Goal: Task Accomplishment & Management: Manage account settings

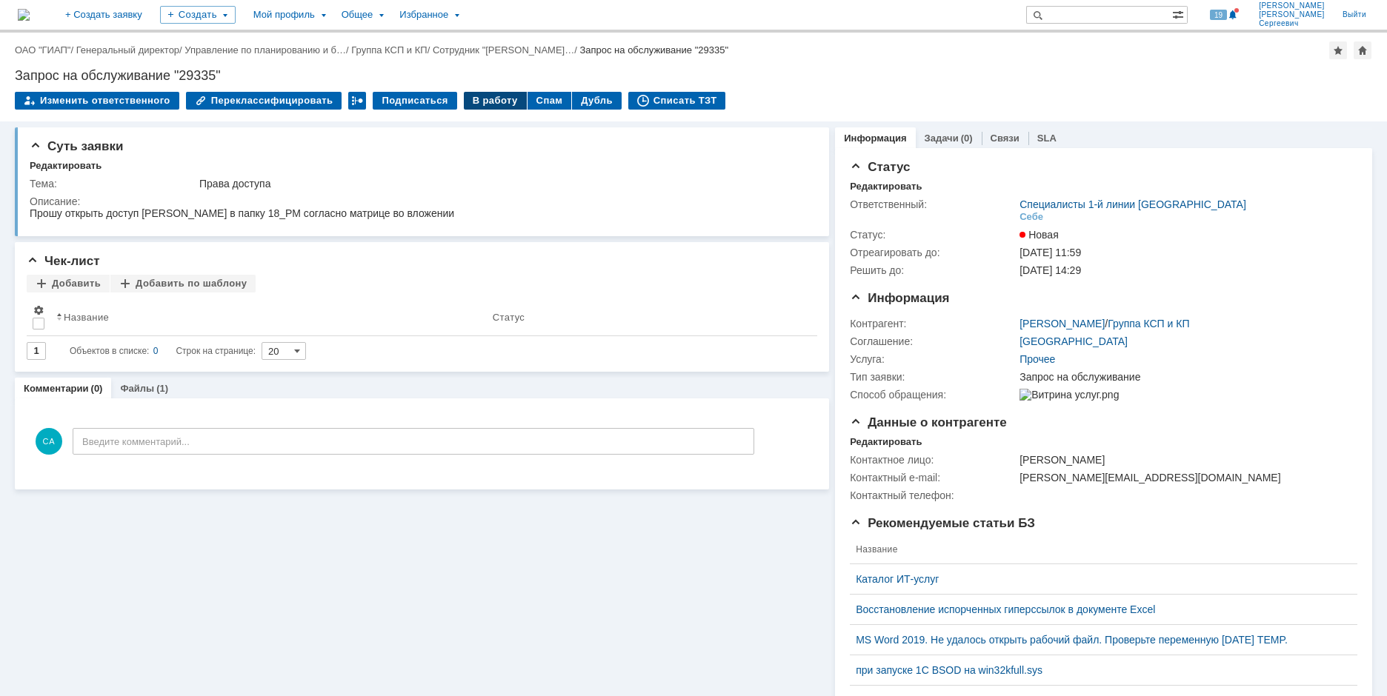
click at [485, 99] on div "В работу" at bounding box center [495, 101] width 63 height 18
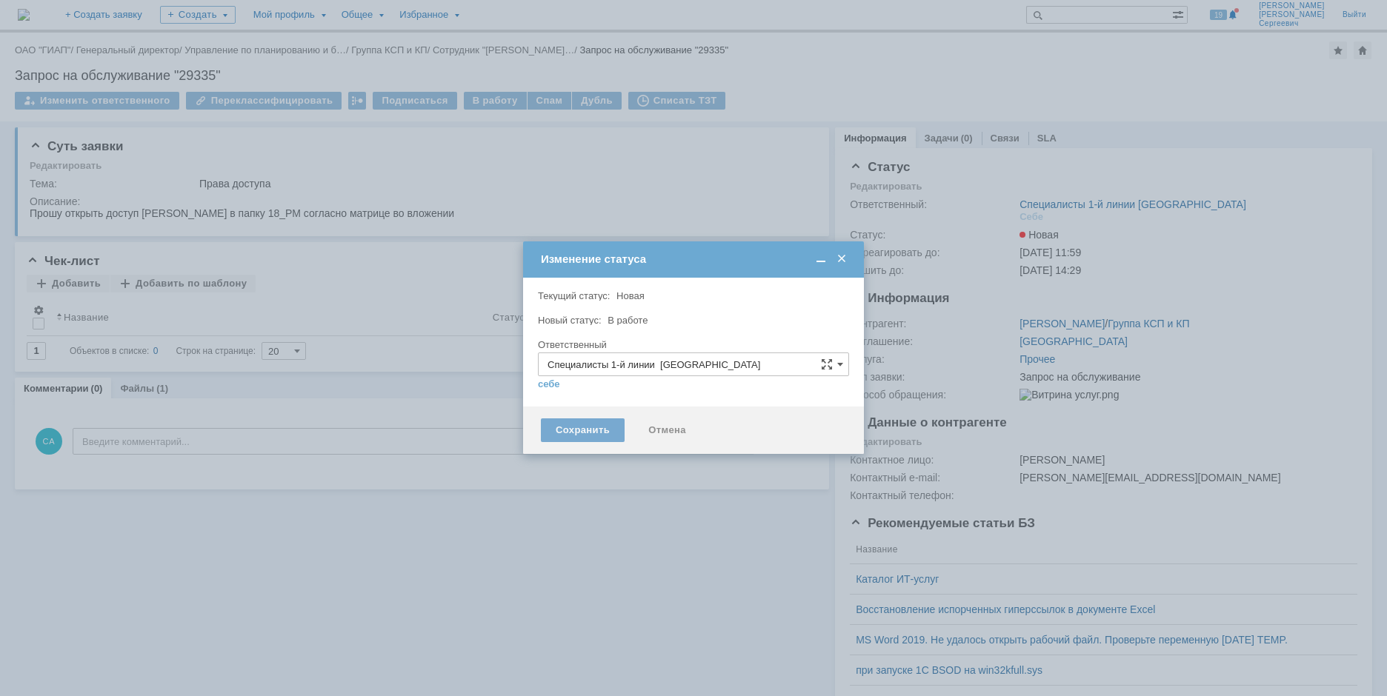
type input "[PERSON_NAME]"
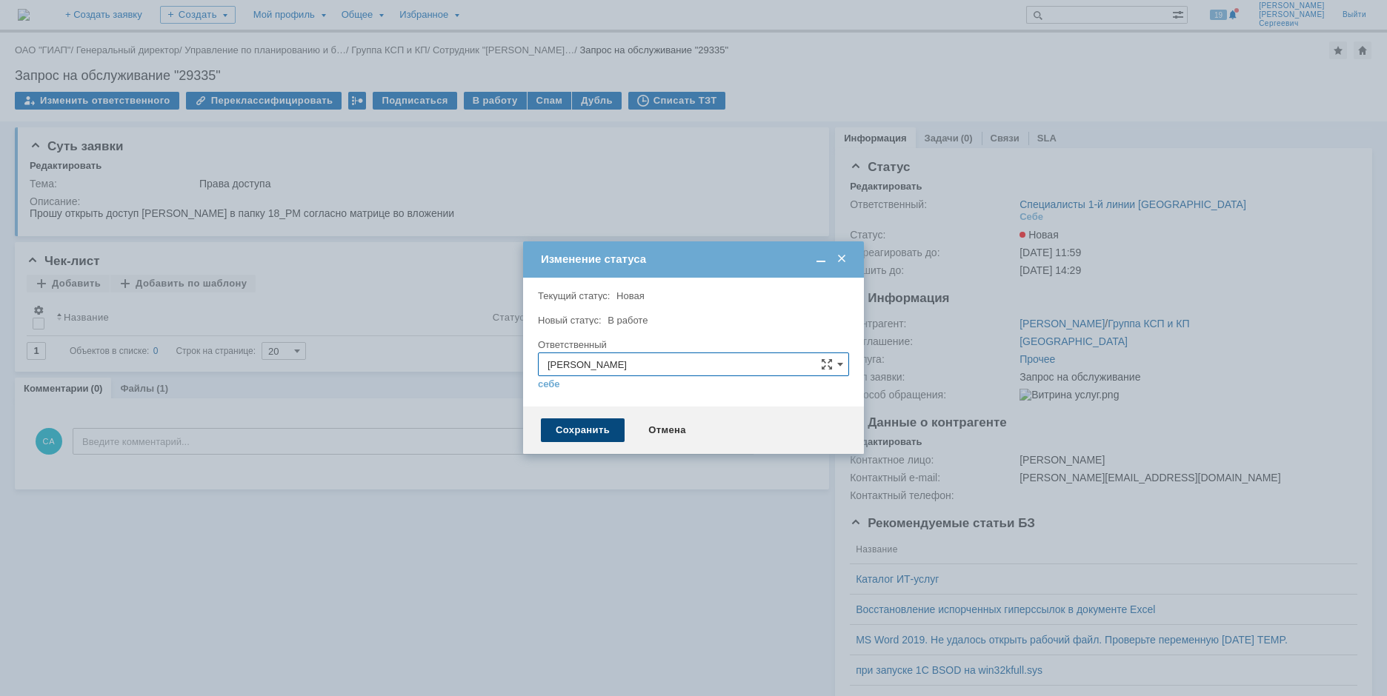
click at [566, 430] on div "Сохранить" at bounding box center [583, 431] width 84 height 24
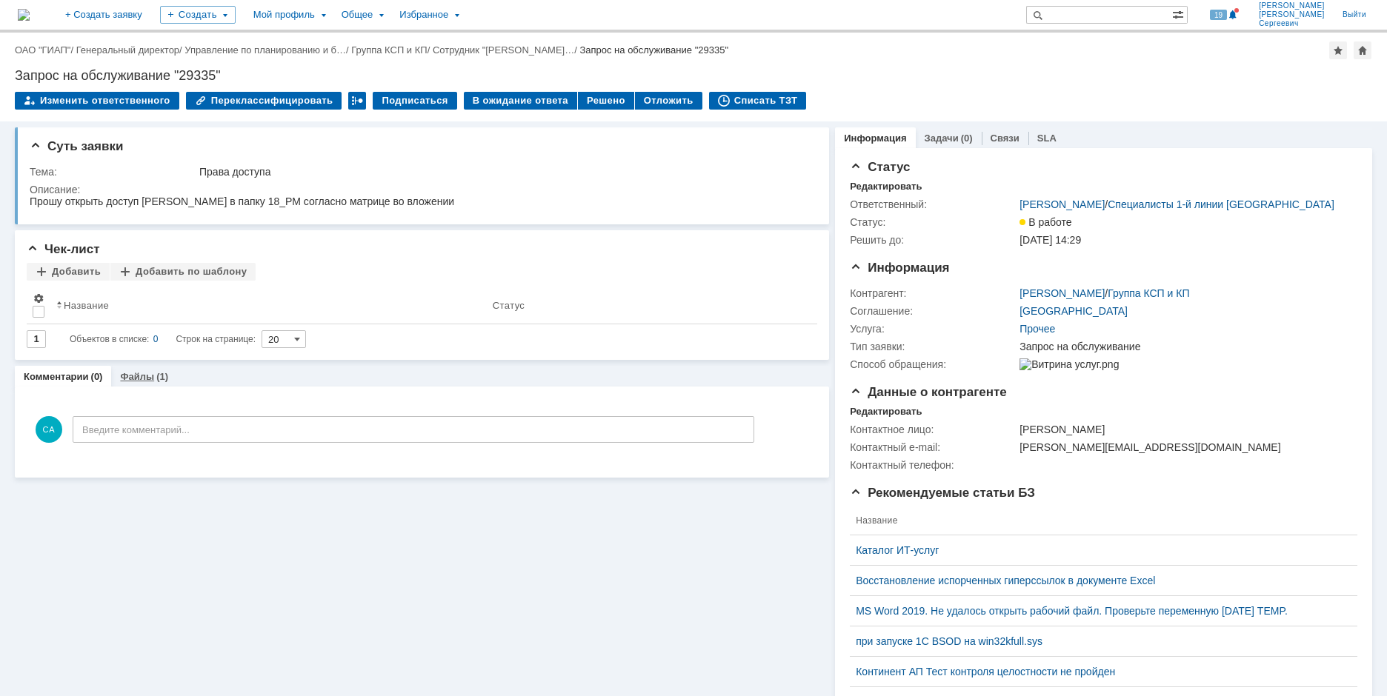
click at [147, 372] on link "Файлы" at bounding box center [137, 376] width 34 height 11
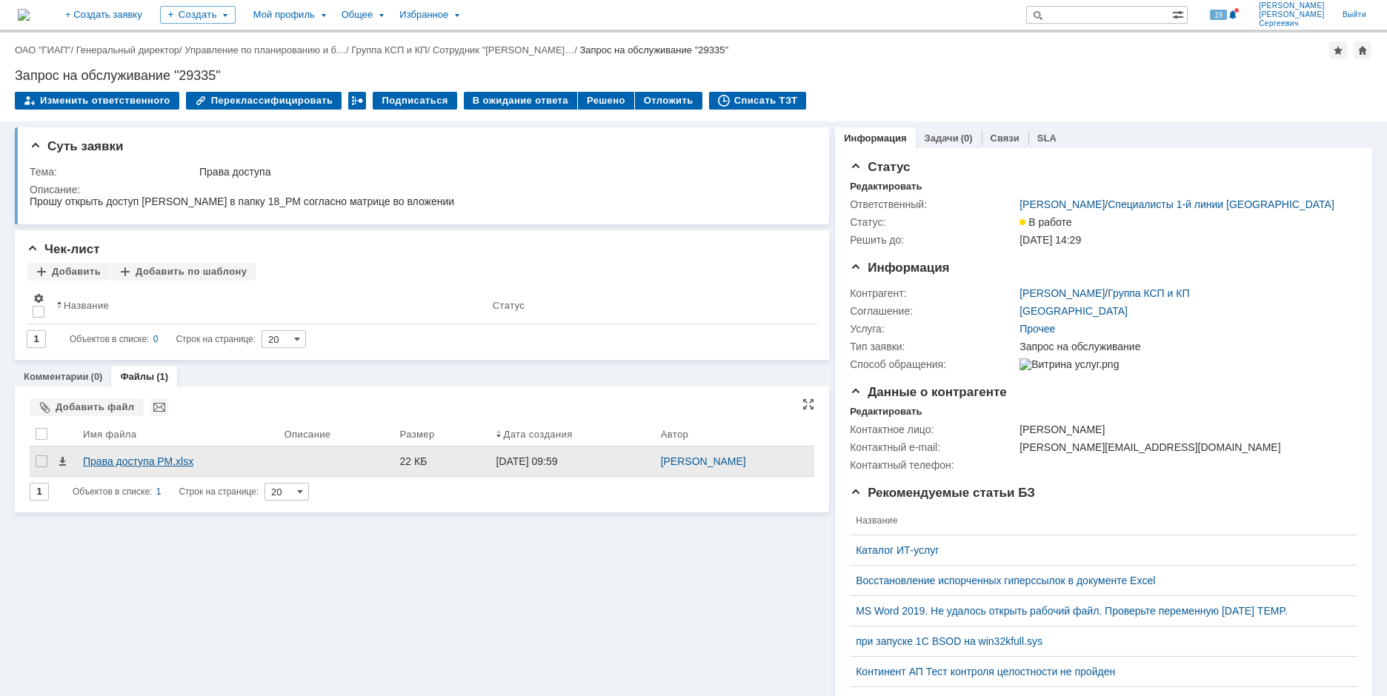
click at [137, 459] on div "Права доступа РМ.xlsx" at bounding box center [178, 462] width 190 height 12
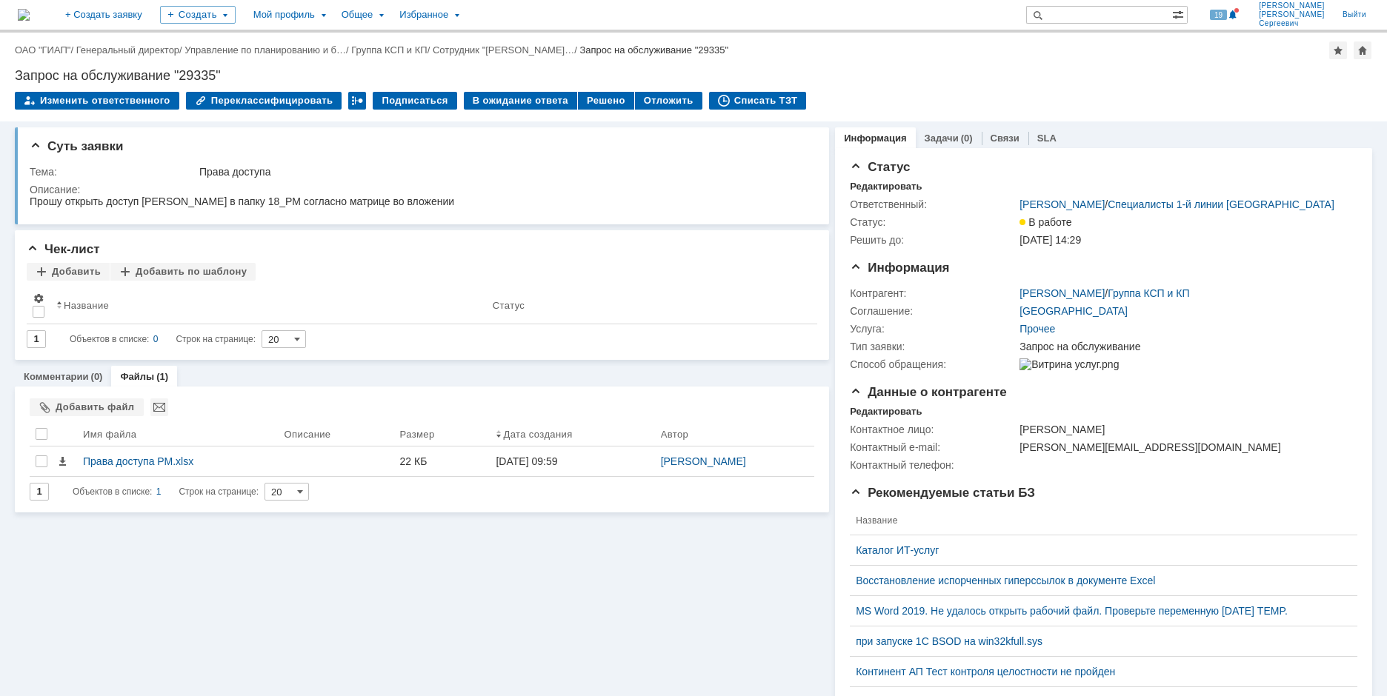
click at [733, 107] on div "Списать ТЗТ" at bounding box center [758, 101] width 98 height 18
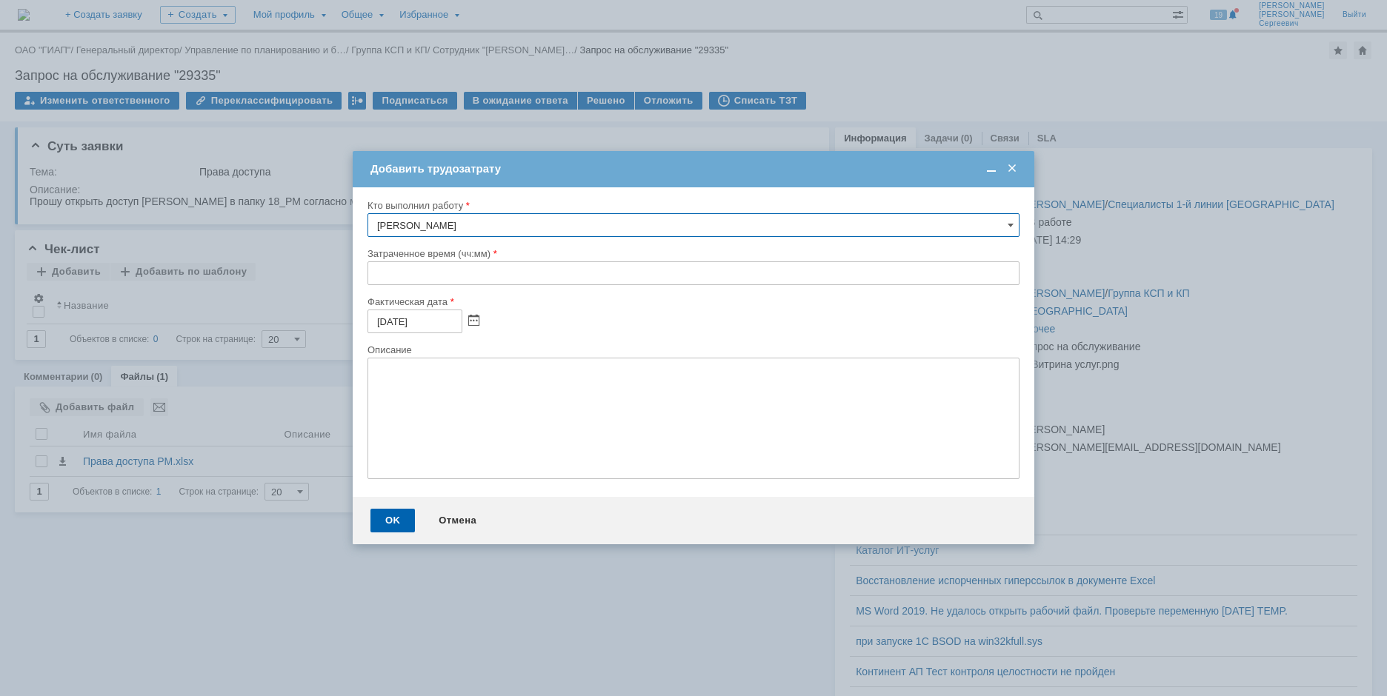
click at [390, 264] on input "text" at bounding box center [693, 274] width 652 height 24
type input "00:10"
click at [371, 524] on div "OK" at bounding box center [392, 521] width 44 height 24
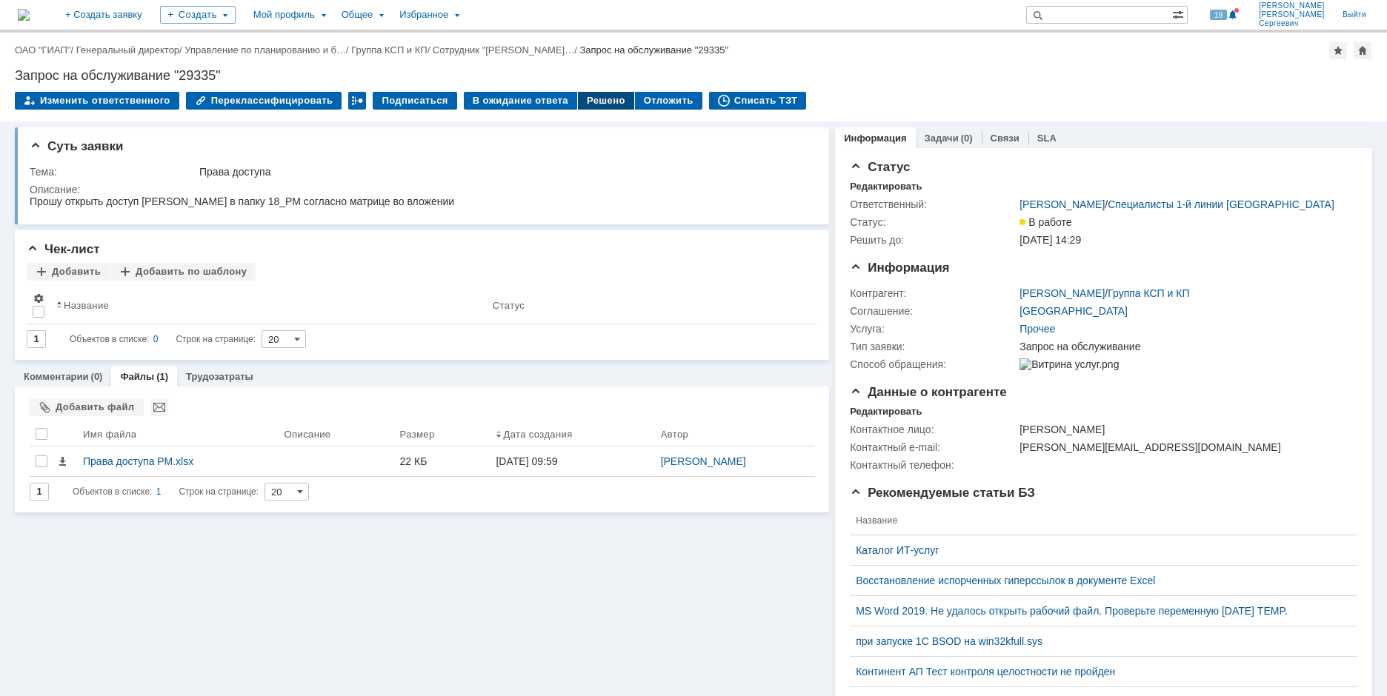
click at [601, 102] on div "Решено" at bounding box center [606, 101] width 56 height 18
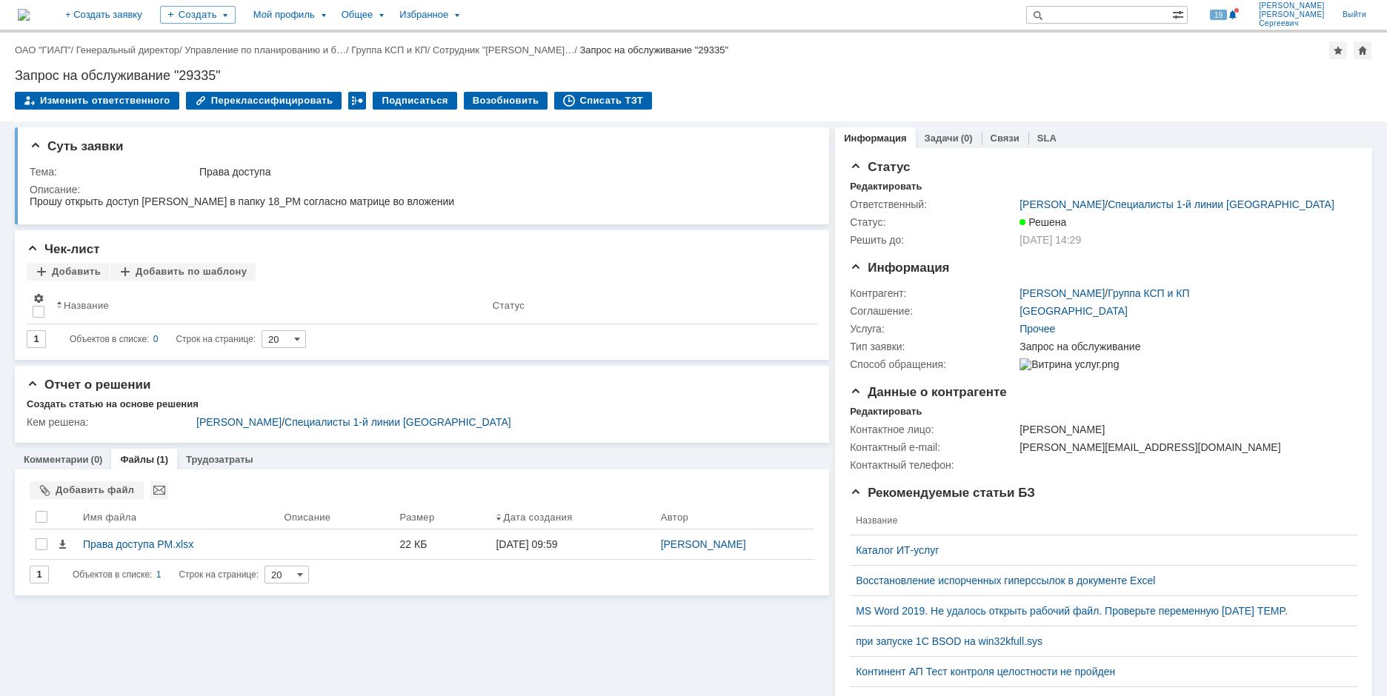
click at [61, 449] on div "Суть заявки Тема: Права доступа Описание: Чек-лист Добавить Добавить по шаблону…" at bounding box center [422, 511] width 814 height 779
click at [62, 459] on link "Комментарии" at bounding box center [56, 459] width 65 height 11
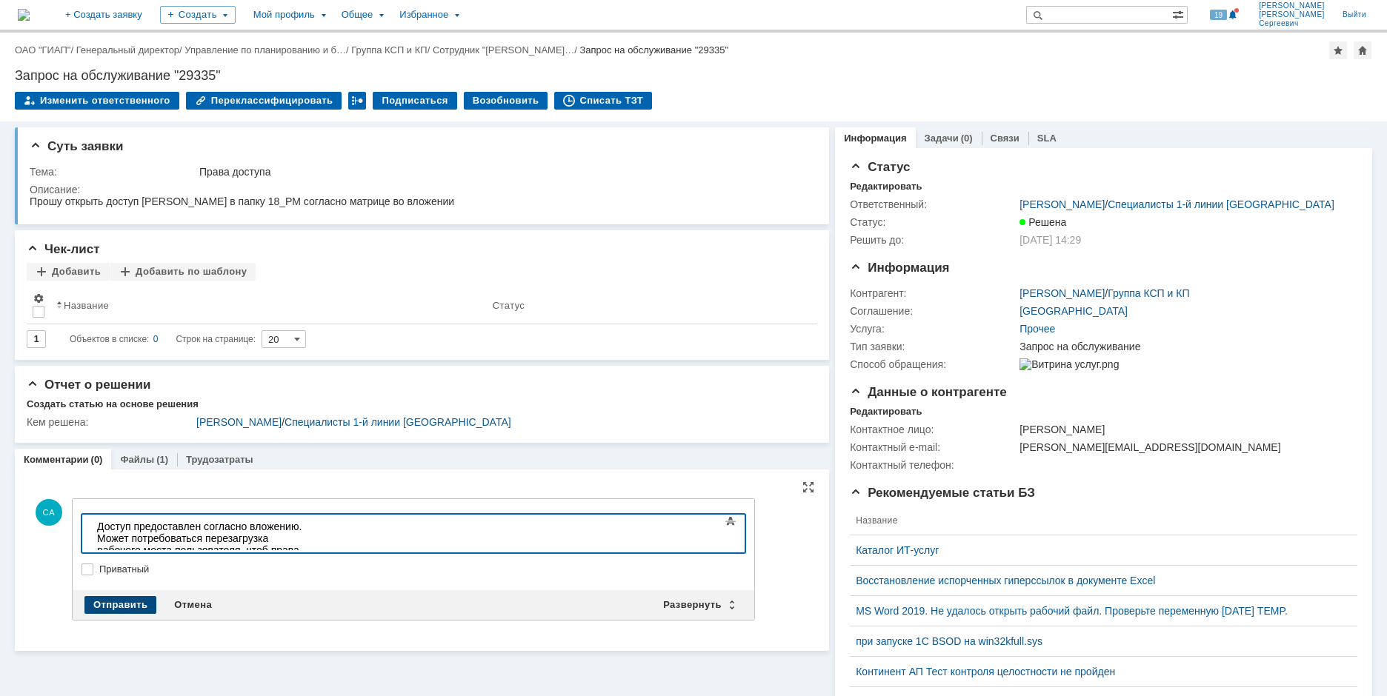
click at [126, 608] on div "Отправить" at bounding box center [120, 605] width 72 height 18
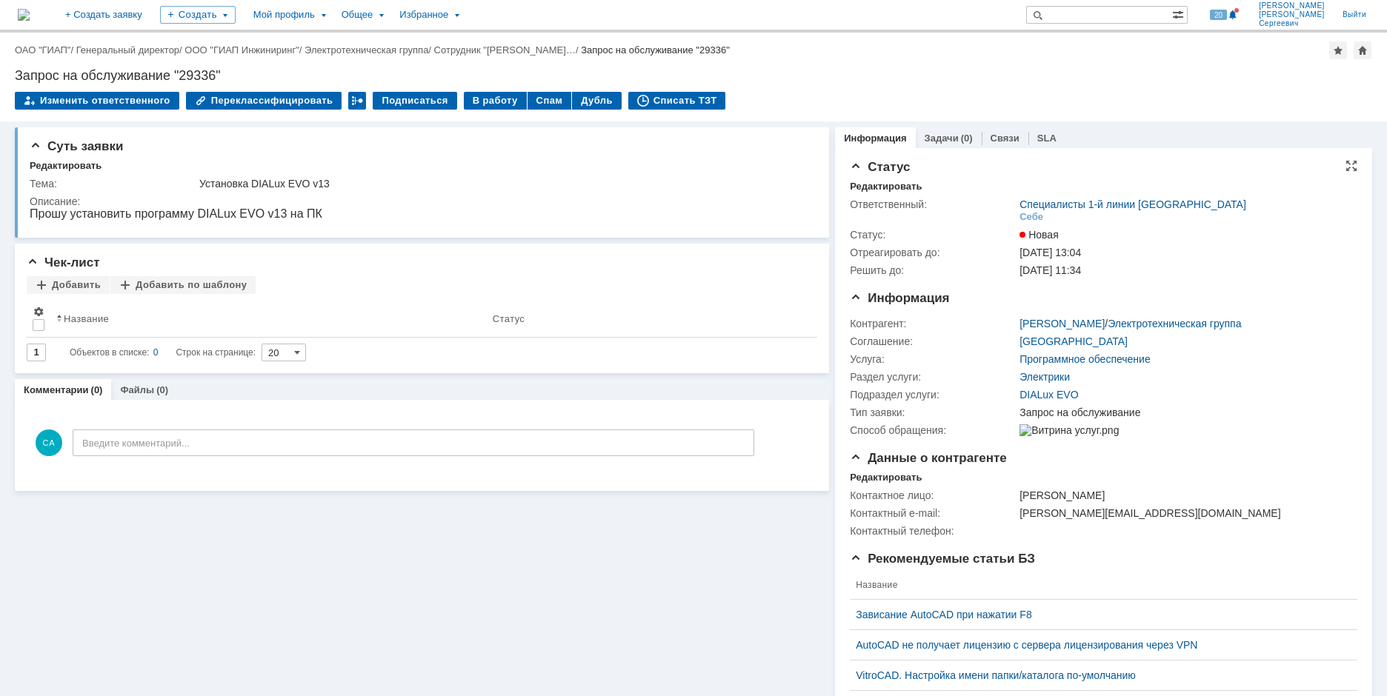
click at [861, 195] on div "Ответственный: Специалисты 1-й линии Дзержинск Себе Статус: Новая Отреагировать…" at bounding box center [1104, 236] width 508 height 87
click at [862, 194] on div "Ответственный: Специалисты 1-й линии Дзержинск Себе Статус: Новая Отреагировать…" at bounding box center [1104, 236] width 508 height 87
click at [859, 187] on div "Редактировать" at bounding box center [886, 187] width 72 height 12
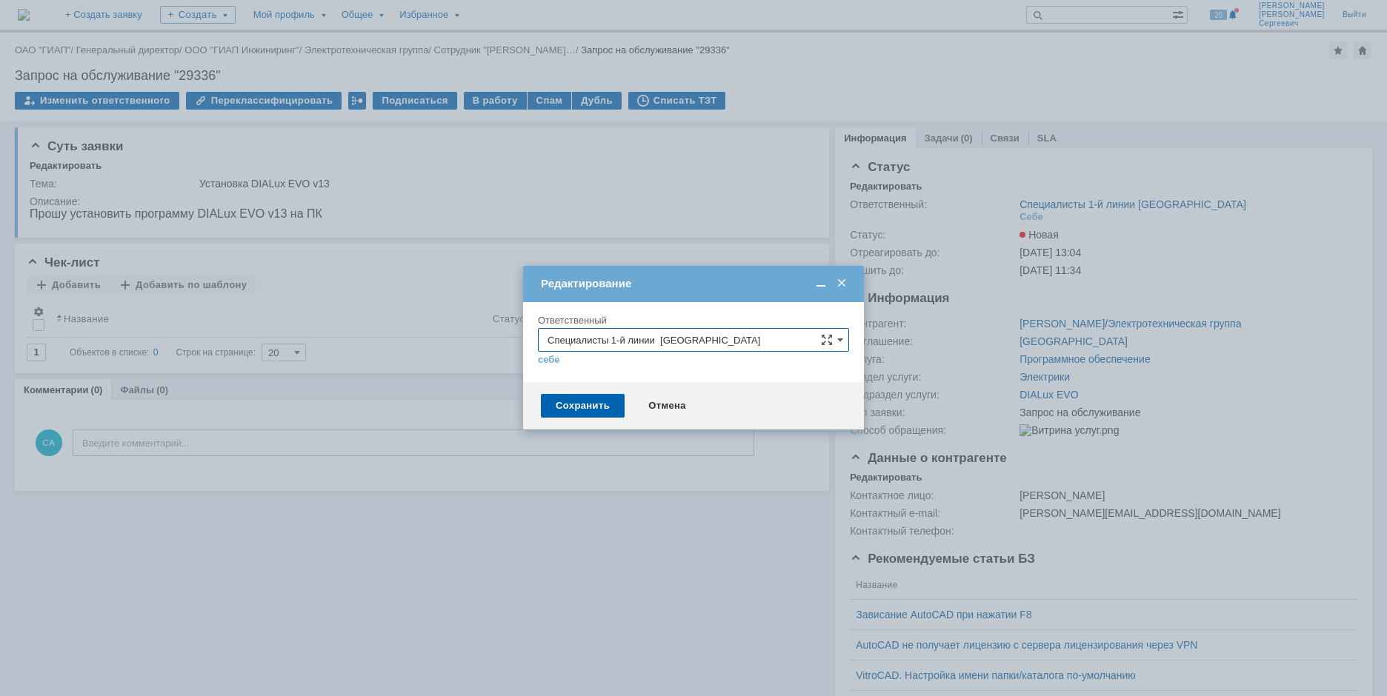
click at [765, 353] on div "себе своей команде" at bounding box center [693, 359] width 311 height 14
click at [765, 352] on div "себе своей команде" at bounding box center [693, 359] width 311 height 14
click at [780, 333] on input "Специалисты 1-й линии [GEOGRAPHIC_DATA]" at bounding box center [693, 340] width 311 height 24
click at [756, 450] on div "Специалисты 2-й линии САПР Дзержинск" at bounding box center [694, 441] width 310 height 24
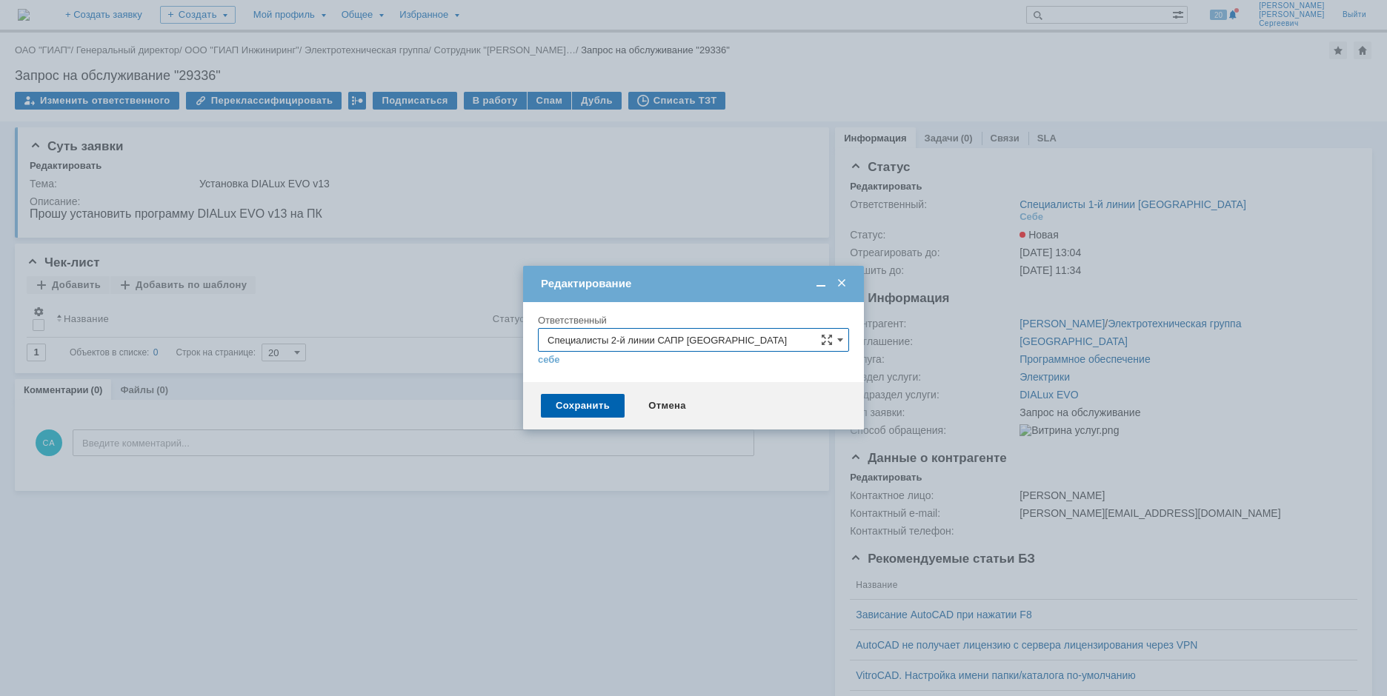
click at [777, 343] on input "Специалисты 2-й линии САПР Дзержинск" at bounding box center [693, 340] width 311 height 24
drag, startPoint x: 729, startPoint y: 416, endPoint x: 674, endPoint y: 402, distance: 56.8
click at [728, 416] on span "Специалисты 2-й линии САПР Дзержинск" at bounding box center [694, 422] width 292 height 12
click at [568, 402] on div "Сохранить" at bounding box center [583, 406] width 84 height 24
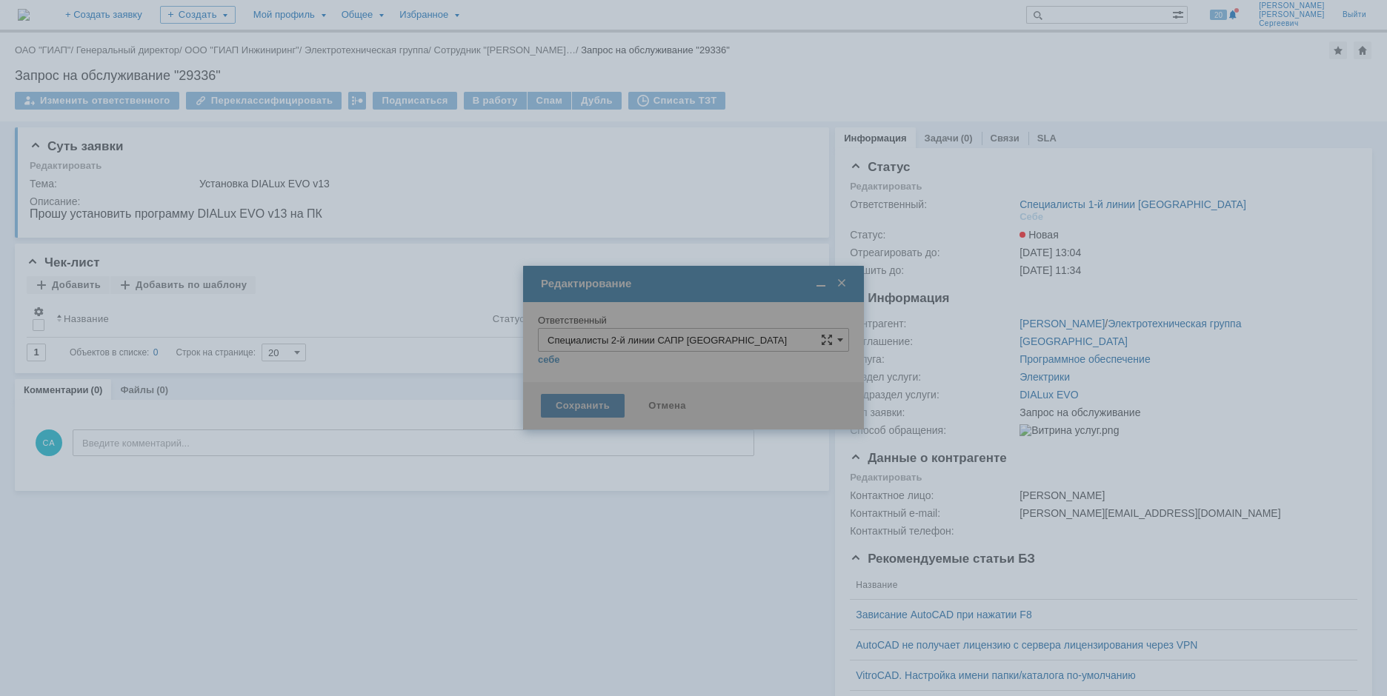
type input "Специалисты 2-й линии САПР Дзержинск"
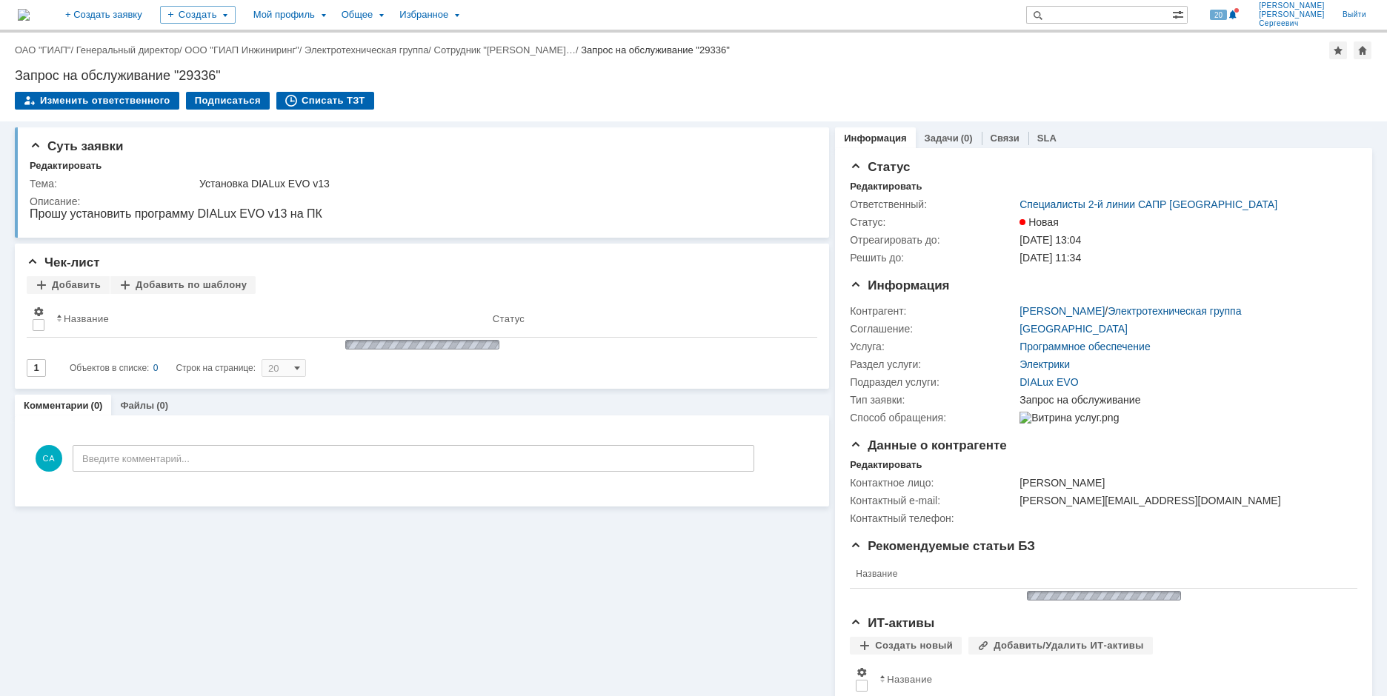
scroll to position [0, 0]
